Goal: Information Seeking & Learning: Compare options

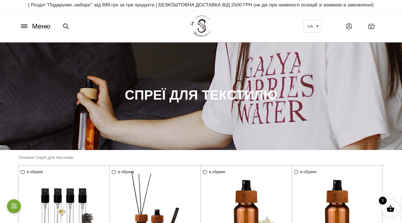
click at [143, 6] on p "[ Розділ “Подарунки, набори”: від 899 грн за три продукти ] БЕЗКОШТОВНА ДОСТАВК…" at bounding box center [201, 5] width 366 height 10
click at [28, 26] on icon at bounding box center [24, 26] width 9 height 6
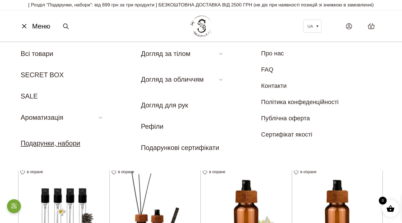
click at [68, 145] on link "Подарунки, набори" at bounding box center [50, 143] width 59 height 8
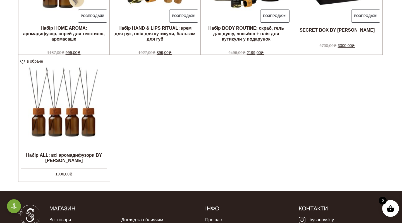
scroll to position [236, 0]
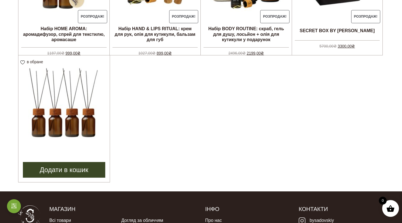
click at [80, 107] on img at bounding box center [63, 100] width 91 height 91
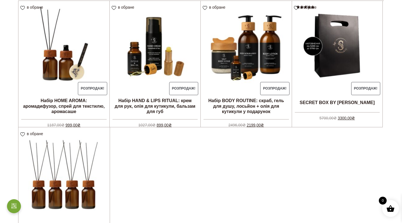
scroll to position [146, 0]
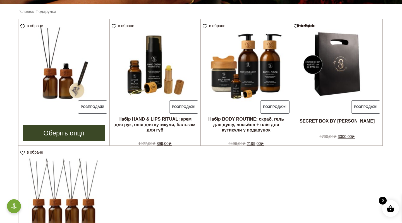
click at [60, 85] on img at bounding box center [63, 64] width 91 height 91
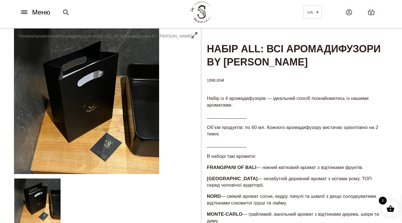
scroll to position [14, 0]
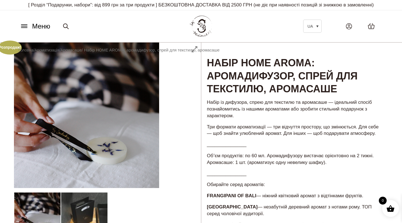
click at [25, 26] on icon at bounding box center [24, 26] width 9 height 6
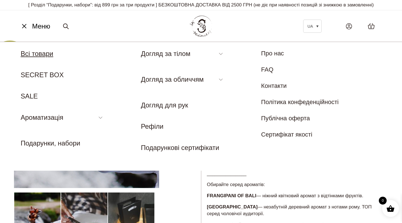
click at [44, 55] on link "Всі товари" at bounding box center [37, 54] width 33 height 8
click at [49, 76] on link "SECRET BOX" at bounding box center [42, 75] width 43 height 8
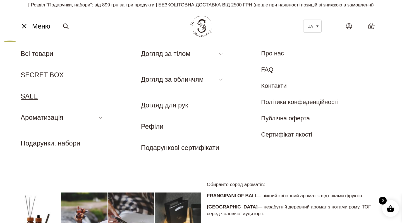
click at [29, 98] on link "SALE" at bounding box center [29, 96] width 17 height 8
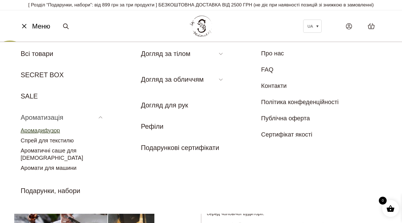
click at [46, 130] on link "Аромадифузор" at bounding box center [40, 130] width 39 height 6
click at [54, 141] on link "Спрей для текстилю" at bounding box center [47, 140] width 53 height 6
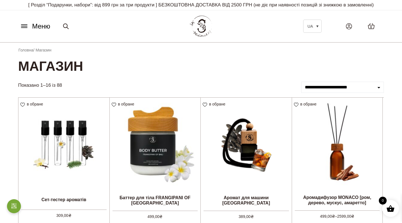
click at [30, 26] on button "Меню" at bounding box center [35, 26] width 34 height 11
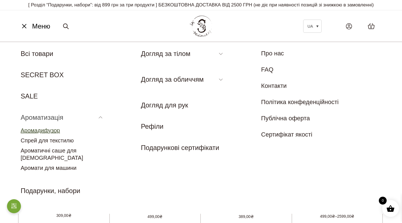
click at [47, 129] on link "Аромадифузор" at bounding box center [40, 130] width 39 height 6
click at [50, 140] on link "Спрей для текстилю" at bounding box center [47, 140] width 53 height 6
click at [52, 151] on link "Ароматичні саше для [DEMOGRAPHIC_DATA]" at bounding box center [52, 153] width 63 height 13
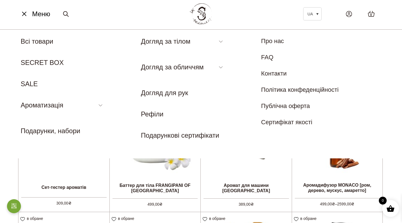
scroll to position [9, 0]
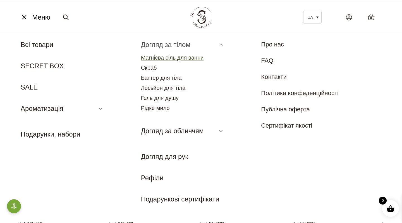
click at [195, 56] on link "Магнієва сіль для ванни" at bounding box center [172, 57] width 63 height 6
click at [159, 106] on link "Рідке мило" at bounding box center [155, 108] width 29 height 6
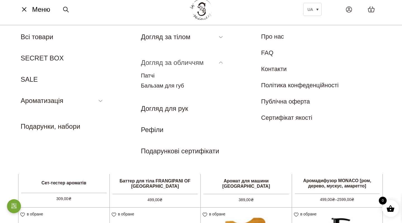
scroll to position [20, 0]
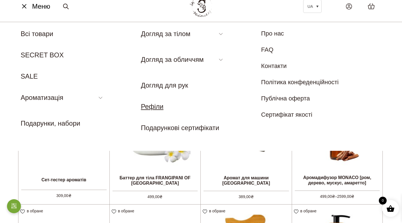
click at [159, 107] on link "Рефіли" at bounding box center [152, 106] width 23 height 8
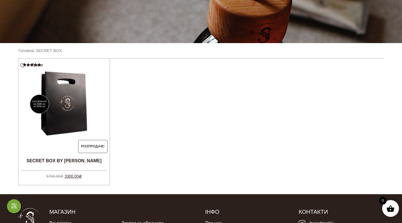
scroll to position [103, 0]
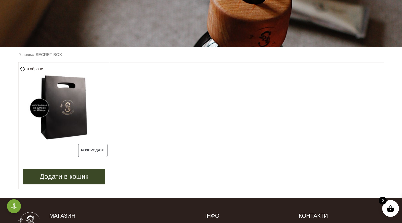
click at [85, 99] on img at bounding box center [63, 107] width 91 height 91
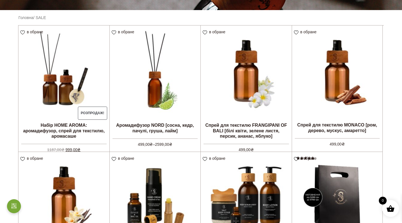
scroll to position [152, 0]
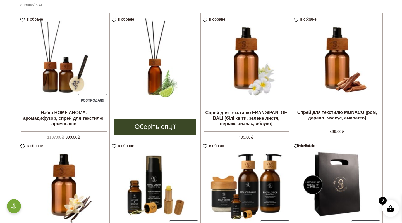
click at [162, 128] on link "Оберіть опції" at bounding box center [155, 127] width 82 height 16
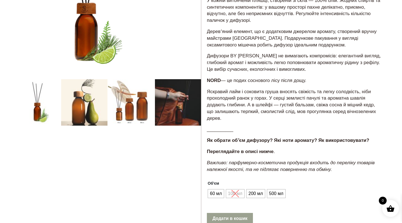
scroll to position [128, 0]
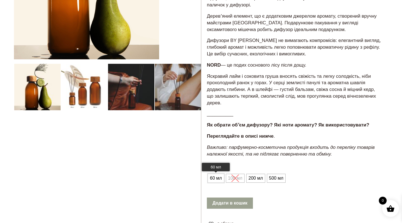
click at [219, 173] on span "60 мл" at bounding box center [216, 177] width 15 height 9
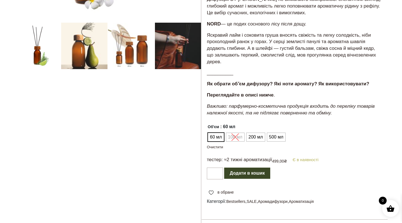
scroll to position [171, 0]
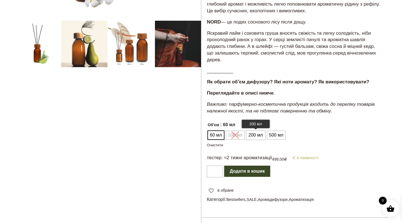
click at [251, 130] on span "200 мл" at bounding box center [255, 134] width 17 height 9
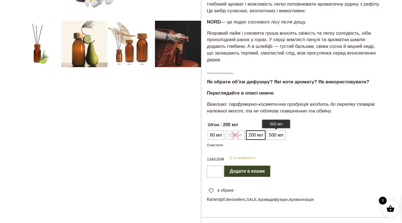
click at [268, 130] on span "500 мл" at bounding box center [276, 134] width 17 height 9
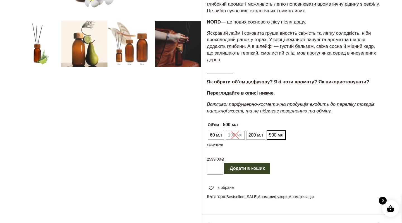
click at [233, 132] on ul "60 мл 100 мл 200 мл 500 мл" at bounding box center [246, 135] width 78 height 11
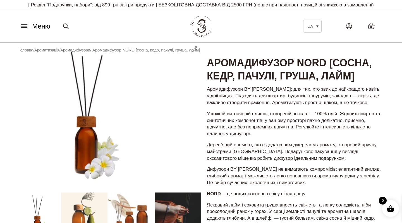
scroll to position [0, 0]
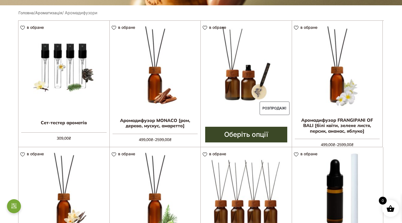
scroll to position [151, 0]
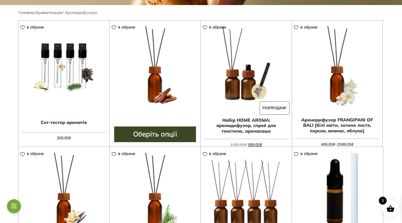
click at [172, 132] on link "Оберіть опції" at bounding box center [155, 134] width 82 height 16
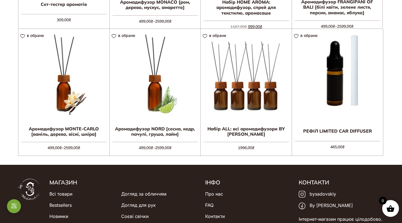
scroll to position [268, 0]
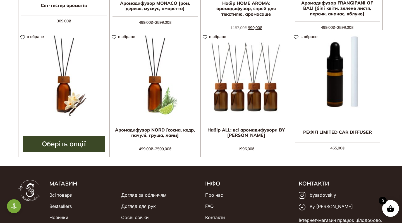
click at [69, 111] on img at bounding box center [63, 75] width 91 height 91
click at [75, 142] on link "Оберіть опції" at bounding box center [64, 144] width 82 height 16
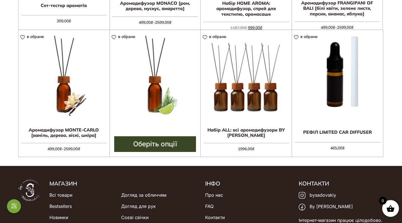
click at [162, 142] on link "Оберіть опції" at bounding box center [155, 144] width 82 height 16
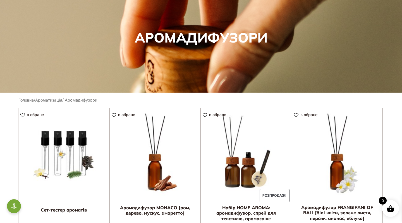
scroll to position [71, 0]
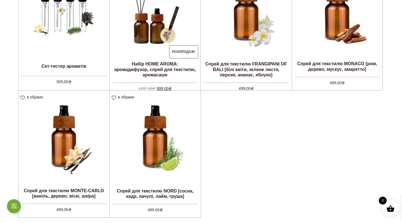
scroll to position [202, 0]
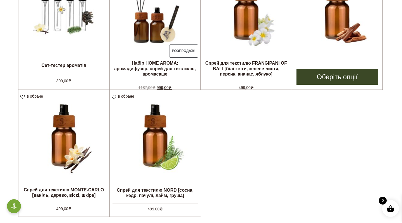
click at [360, 79] on link "Оберіть опції" at bounding box center [338, 77] width 82 height 16
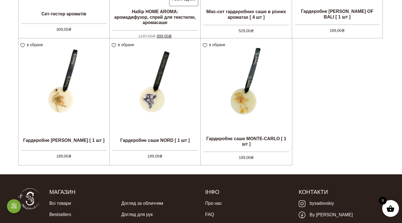
scroll to position [253, 0]
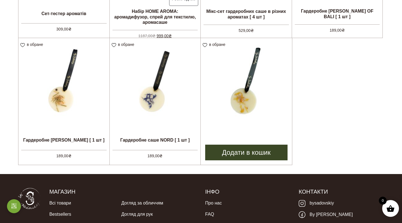
click at [250, 101] on img at bounding box center [246, 83] width 91 height 91
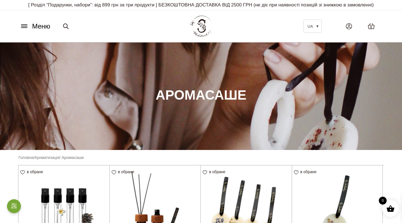
scroll to position [0, 0]
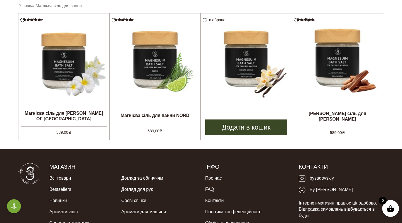
scroll to position [152, 0]
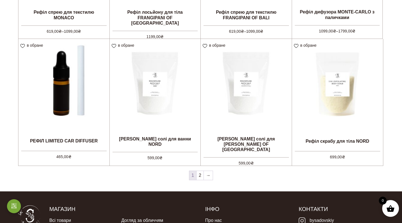
scroll to position [508, 0]
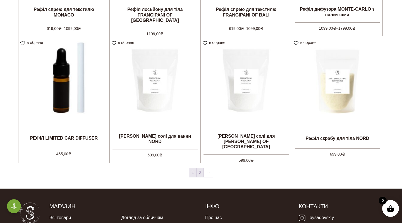
click at [202, 173] on link "2" at bounding box center [200, 172] width 7 height 9
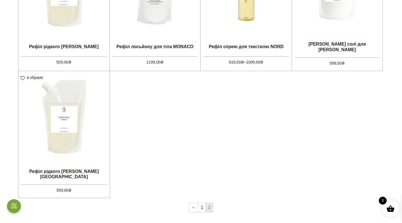
scroll to position [474, 0]
click at [203, 207] on link "1" at bounding box center [202, 206] width 7 height 9
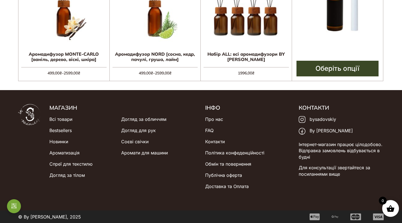
scroll to position [343, 0]
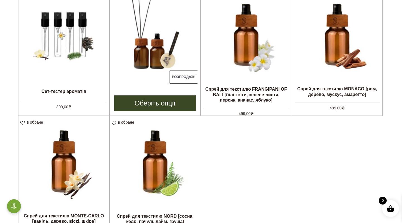
scroll to position [177, 0]
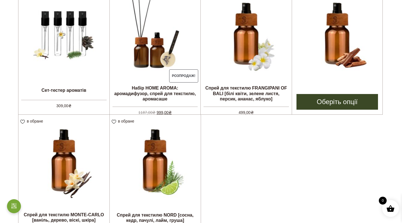
click at [343, 99] on link "Оберіть опції" at bounding box center [338, 102] width 82 height 16
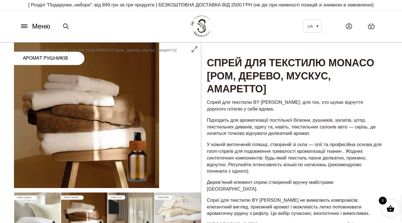
click at [25, 28] on icon at bounding box center [24, 26] width 9 height 6
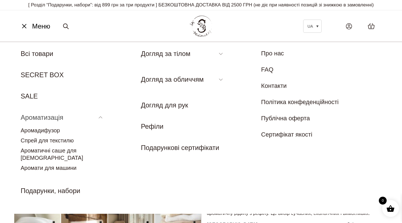
click at [56, 121] on link "Ароматизація" at bounding box center [42, 117] width 43 height 8
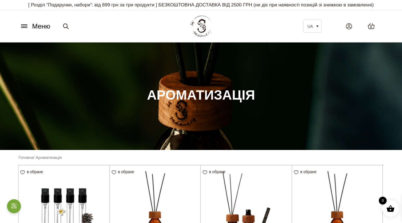
click at [25, 23] on icon at bounding box center [24, 26] width 9 height 6
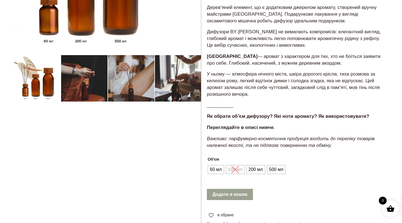
scroll to position [143, 0]
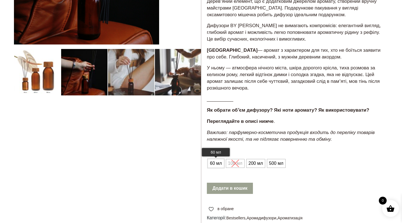
click at [213, 159] on span "60 мл" at bounding box center [216, 163] width 15 height 9
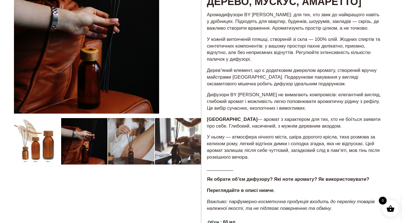
scroll to position [74, 0]
click at [121, 143] on div at bounding box center [107, 171] width 187 height 406
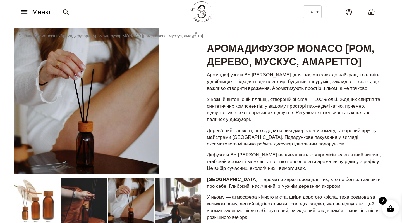
scroll to position [14, 0]
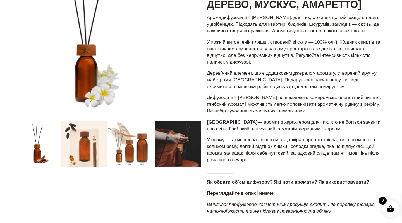
scroll to position [71, 0]
click at [171, 126] on div at bounding box center [107, 174] width 187 height 406
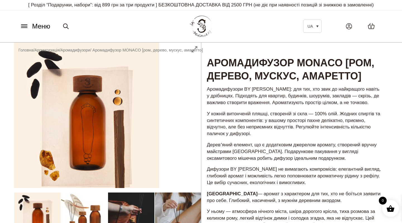
scroll to position [0, 0]
click at [196, 48] on nav "Головна / Ароматизація / Аромадифузори / Аромадифузор MONACO [ром, дерево, муск…" at bounding box center [110, 50] width 185 height 6
click at [192, 51] on nav "Головна / Ароматизація / Аромадифузори / Аромадифузор MONACO [ром, дерево, муск…" at bounding box center [110, 50] width 185 height 6
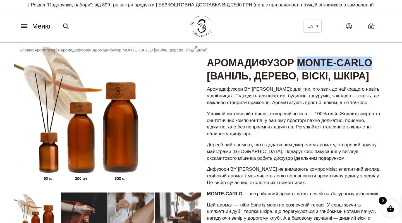
drag, startPoint x: 300, startPoint y: 61, endPoint x: 376, endPoint y: 59, distance: 76.3
click at [376, 59] on h1 "Аромадифузор MONTE-CARLO [ваніль, дерево, віскі, шкіра]" at bounding box center [294, 62] width 187 height 41
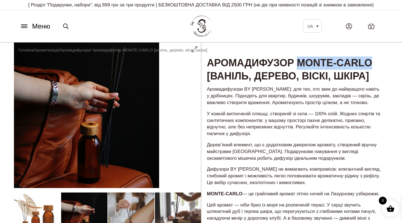
copy h1 "MONTE-CARLO"
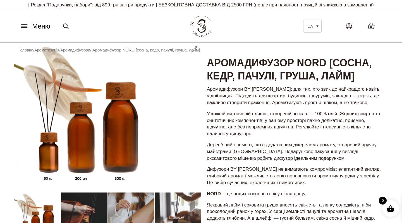
click at [311, 62] on h1 "Аромадифузор NORD [сосна, кедр, пачулі, груша, лайм]" at bounding box center [294, 62] width 187 height 41
click at [84, 49] on link "Аромадифузори" at bounding box center [76, 50] width 30 height 4
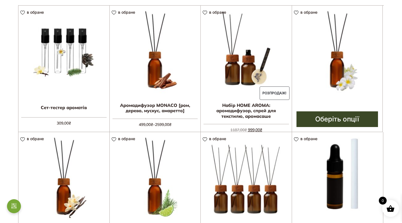
scroll to position [166, 0]
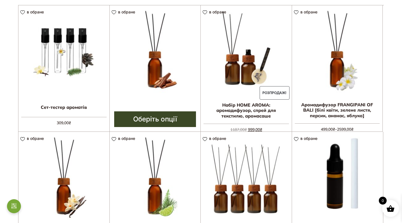
click at [167, 75] on img at bounding box center [155, 50] width 91 height 91
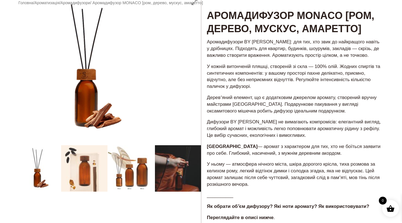
scroll to position [44, 0]
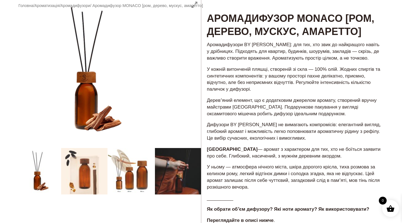
click at [183, 166] on div at bounding box center [107, 196] width 187 height 396
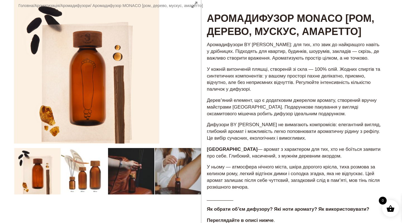
click at [183, 166] on div at bounding box center [107, 196] width 187 height 396
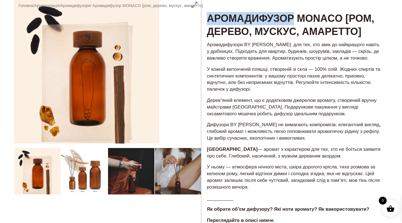
click at [183, 166] on div at bounding box center [107, 196] width 187 height 396
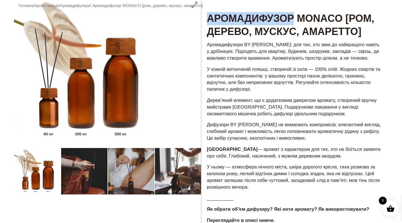
drag, startPoint x: 183, startPoint y: 166, endPoint x: 178, endPoint y: 174, distance: 9.4
click at [178, 174] on div at bounding box center [107, 196] width 187 height 396
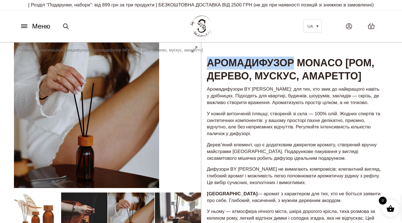
scroll to position [0, 0]
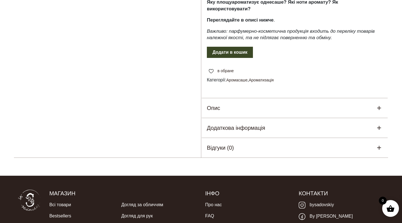
scroll to position [296, 0]
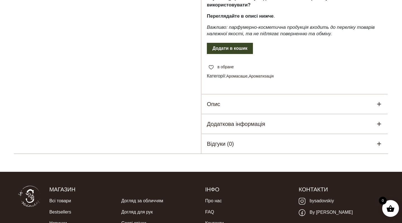
click at [263, 105] on div "Опис" at bounding box center [294, 104] width 187 height 20
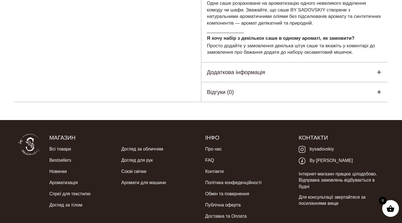
scroll to position [495, 0]
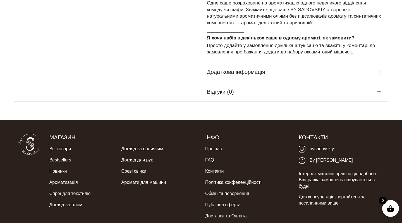
click at [315, 62] on div "Додаткова інформація" at bounding box center [294, 72] width 187 height 20
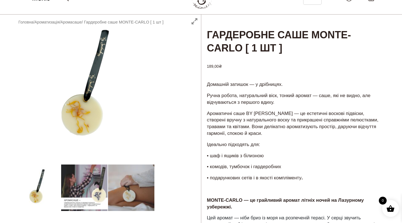
scroll to position [27, 0]
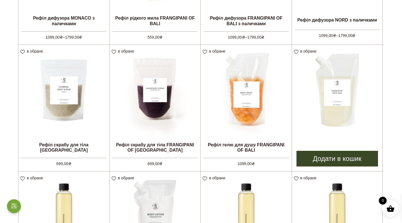
scroll to position [246, 0]
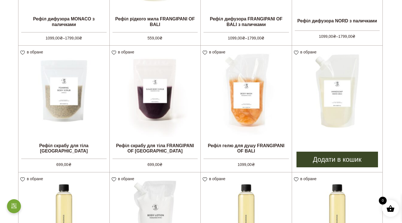
click at [335, 104] on img at bounding box center [337, 91] width 91 height 91
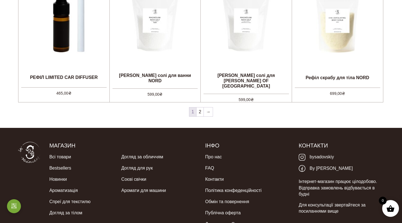
scroll to position [570, 0]
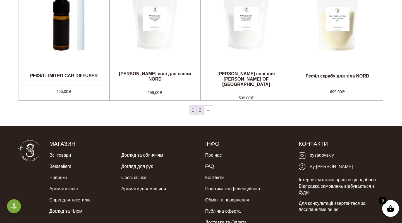
click at [202, 112] on link "2" at bounding box center [200, 110] width 7 height 9
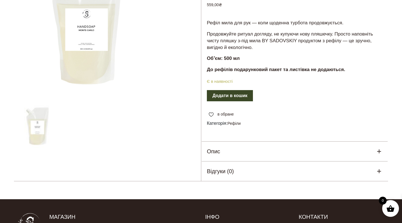
scroll to position [91, 0]
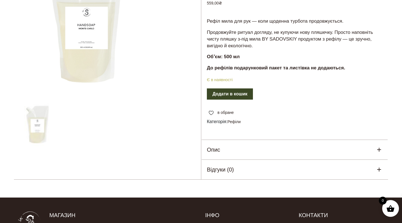
click at [249, 149] on div "Опис" at bounding box center [294, 150] width 187 height 20
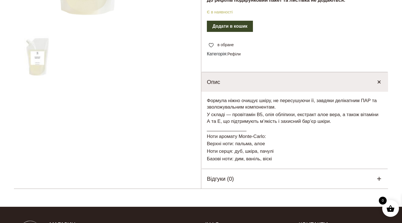
scroll to position [173, 0]
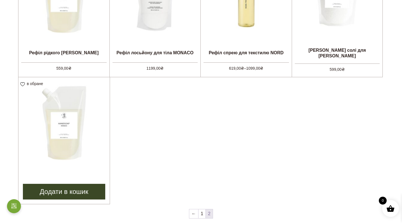
scroll to position [466, 0]
click at [72, 125] on img at bounding box center [63, 123] width 91 height 91
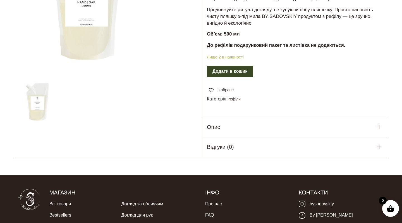
scroll to position [115, 0]
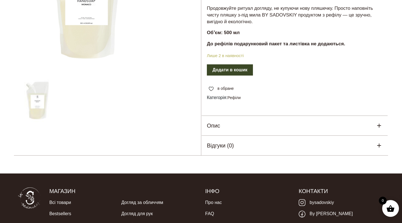
click at [286, 116] on div "Опис" at bounding box center [294, 126] width 187 height 20
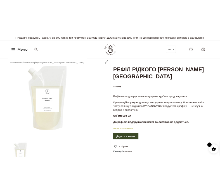
scroll to position [0, 0]
